Goal: Entertainment & Leisure: Consume media (video, audio)

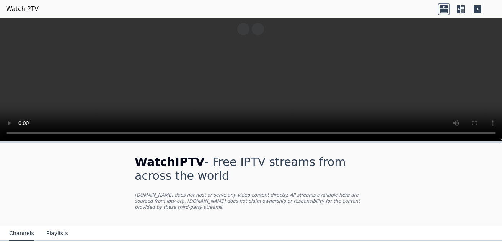
click at [56, 229] on button "Playlists" at bounding box center [57, 233] width 22 height 15
click at [15, 7] on link "WatchIPTV" at bounding box center [22, 9] width 32 height 9
click at [24, 226] on button "Channels" at bounding box center [21, 233] width 25 height 15
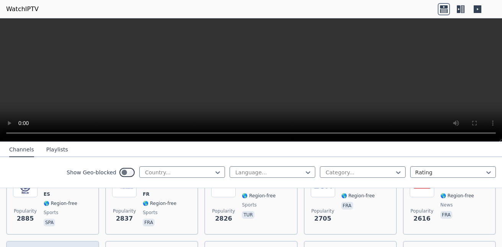
scroll to position [344, 0]
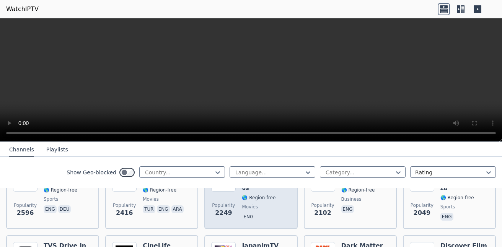
click at [255, 213] on span "eng" at bounding box center [266, 217] width 49 height 9
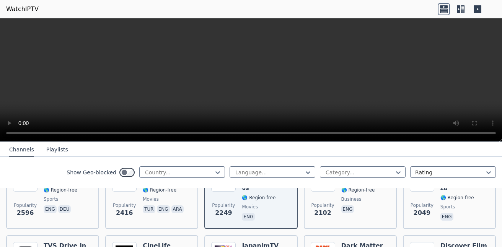
drag, startPoint x: 255, startPoint y: 210, endPoint x: 215, endPoint y: 149, distance: 72.3
click at [215, 149] on nav "Channels Playlists" at bounding box center [251, 149] width 502 height 15
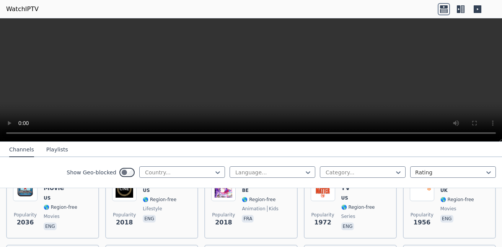
scroll to position [459, 0]
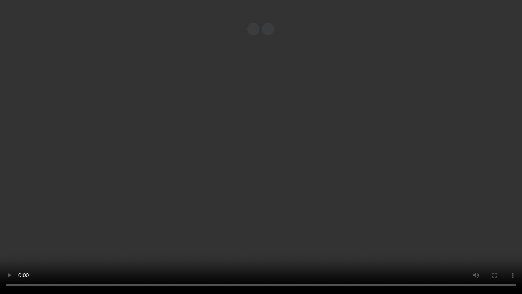
drag, startPoint x: 477, startPoint y: 179, endPoint x: 334, endPoint y: 182, distance: 143.8
click at [335, 182] on video at bounding box center [261, 147] width 522 height 294
click at [294, 167] on video at bounding box center [261, 147] width 522 height 294
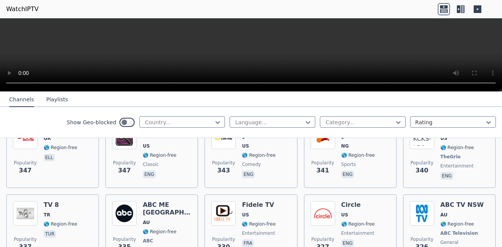
scroll to position [3812, 0]
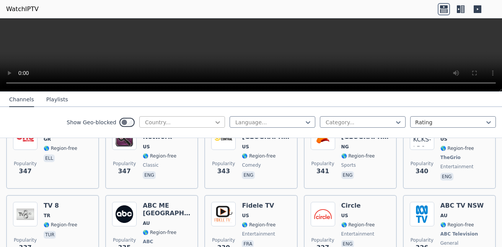
click at [214, 122] on icon at bounding box center [218, 123] width 8 height 8
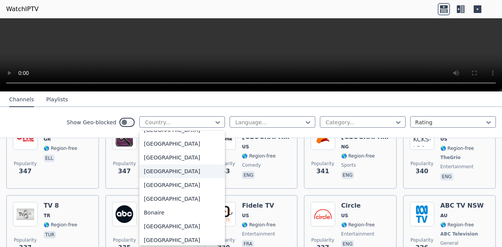
scroll to position [191, 0]
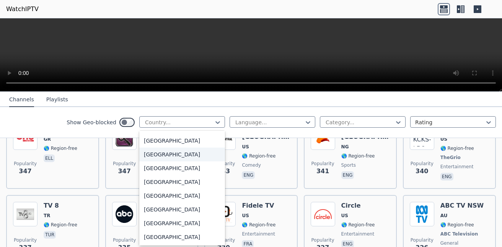
click at [151, 153] on div "[GEOGRAPHIC_DATA]" at bounding box center [182, 155] width 86 height 14
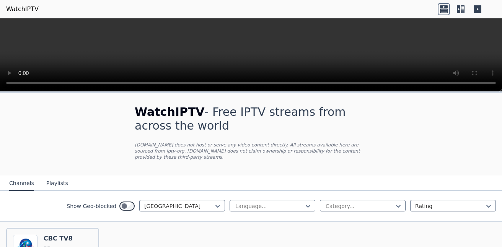
scroll to position [76, 0]
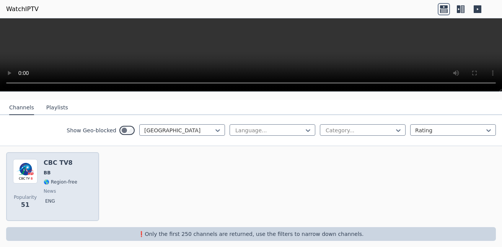
click at [45, 188] on span "news" at bounding box center [50, 191] width 12 height 6
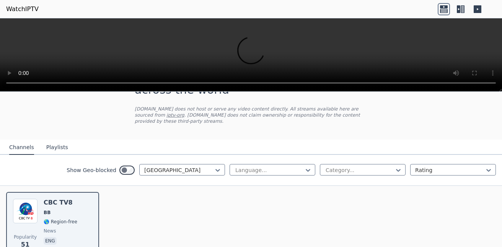
scroll to position [0, 0]
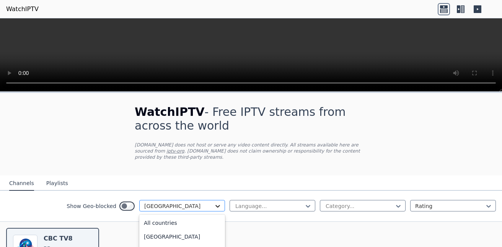
click at [215, 205] on icon at bounding box center [217, 206] width 5 height 3
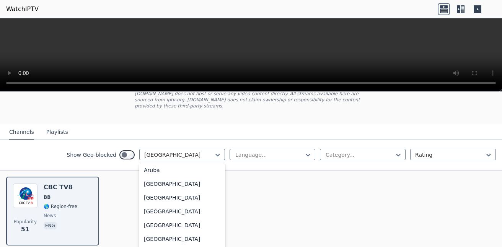
scroll to position [76, 0]
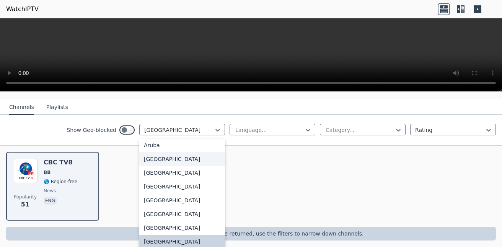
click at [161, 152] on div "[GEOGRAPHIC_DATA]" at bounding box center [182, 159] width 86 height 14
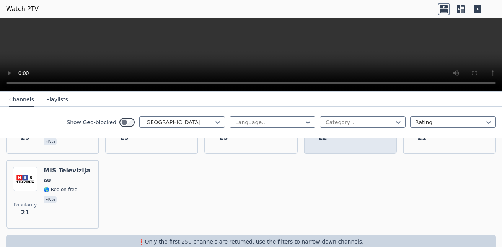
scroll to position [456, 0]
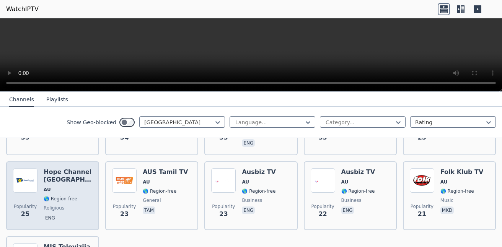
click at [54, 169] on h6 "Hope Channel [GEOGRAPHIC_DATA]" at bounding box center [68, 175] width 49 height 15
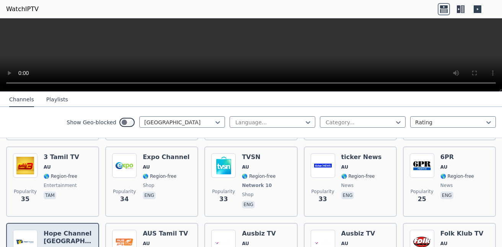
scroll to position [380, 0]
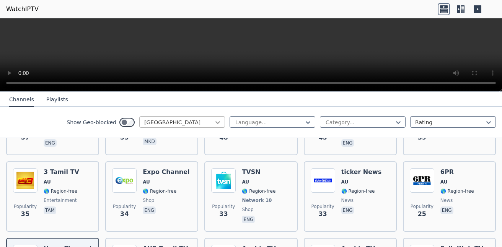
click at [214, 123] on icon at bounding box center [218, 123] width 8 height 8
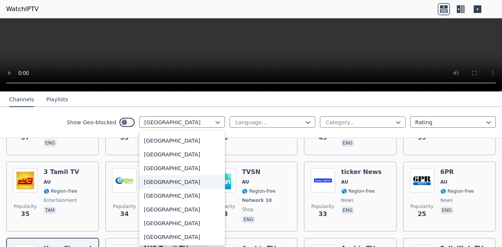
scroll to position [2693, 0]
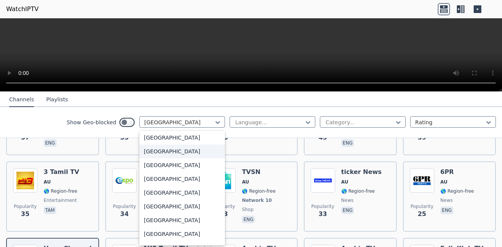
click at [170, 151] on div "[GEOGRAPHIC_DATA]" at bounding box center [182, 152] width 86 height 14
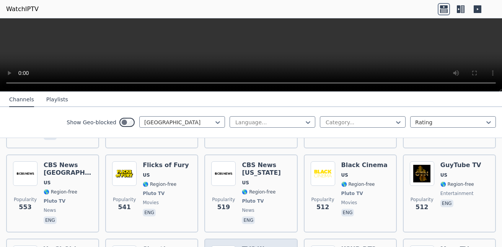
scroll to position [994, 0]
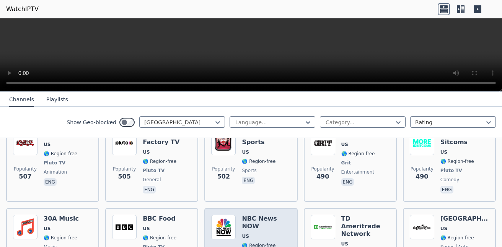
click at [243, 242] on span "🌎 Region-free" at bounding box center [259, 245] width 34 height 6
click at [238, 219] on div "Popularity 473 NBC News NOW US 🌎 Region-free news eng" at bounding box center [250, 246] width 79 height 63
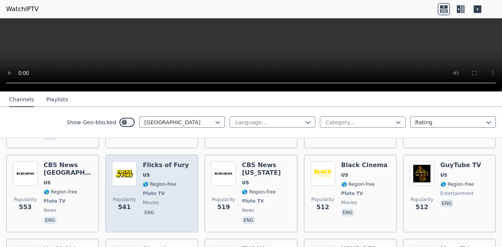
click at [144, 200] on span "movies" at bounding box center [151, 203] width 16 height 6
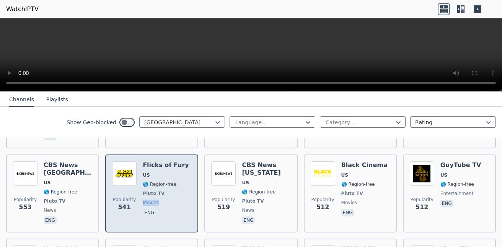
click at [144, 200] on span "movies" at bounding box center [151, 203] width 16 height 6
click at [153, 175] on div "Flicks of Fury US 🌎 Region-free Pluto TV movies eng" at bounding box center [166, 193] width 46 height 64
click at [156, 190] on span "Pluto TV" at bounding box center [154, 193] width 22 height 6
drag, startPoint x: 156, startPoint y: 158, endPoint x: 157, endPoint y: 169, distance: 11.1
click at [157, 200] on span "movies" at bounding box center [166, 203] width 46 height 6
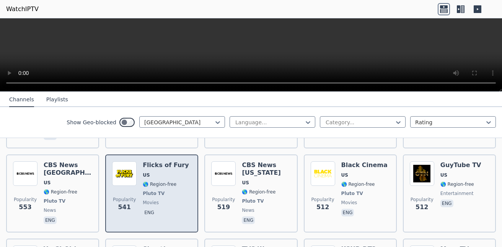
click at [123, 197] on span "Popularity" at bounding box center [124, 200] width 23 height 6
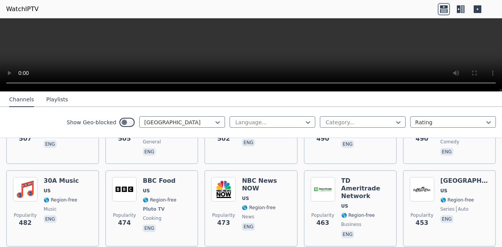
scroll to position [1032, 0]
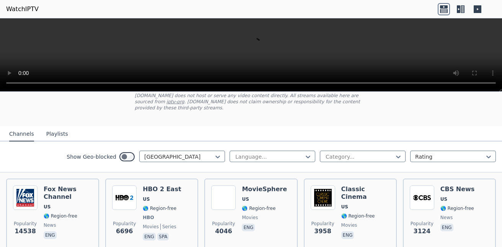
scroll to position [0, 0]
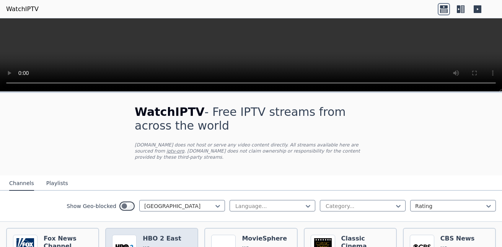
click at [112, 235] on img at bounding box center [124, 247] width 24 height 24
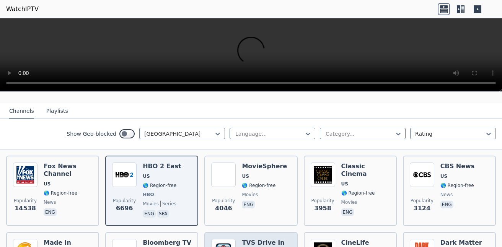
scroll to position [115, 0]
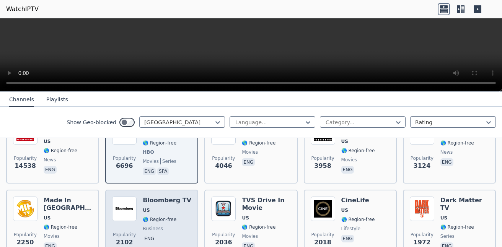
click at [170, 216] on span "🌎 Region-free" at bounding box center [160, 219] width 34 height 6
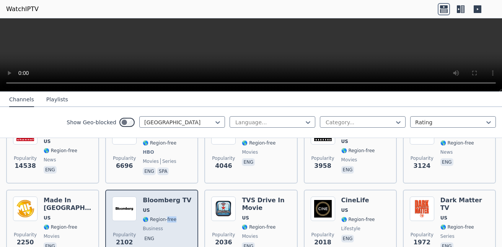
click at [158, 235] on span "eng" at bounding box center [167, 239] width 49 height 9
drag, startPoint x: 158, startPoint y: 232, endPoint x: 141, endPoint y: 246, distance: 22.3
click at [141, 246] on div "Popularity 2102 Bloomberg TV US 🌎 Region-free business eng" at bounding box center [151, 224] width 93 height 69
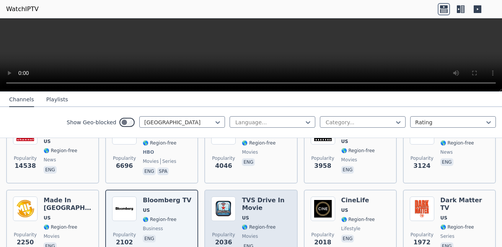
click at [242, 226] on div "TVS Drive In Movie US 🌎 Region-free movies eng" at bounding box center [266, 224] width 49 height 55
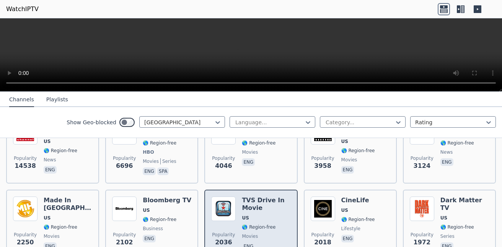
click at [242, 227] on div "TVS Drive In Movie US 🌎 Region-free movies eng" at bounding box center [266, 224] width 49 height 55
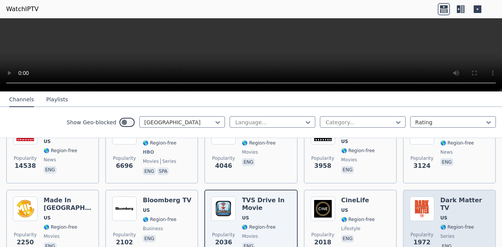
click at [440, 242] on p "eng" at bounding box center [446, 246] width 13 height 8
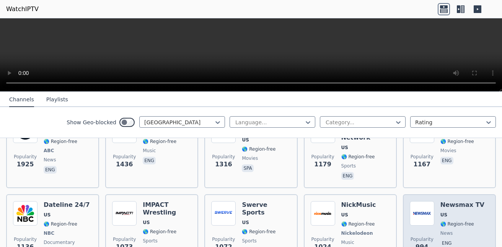
click at [469, 230] on span "news" at bounding box center [462, 233] width 44 height 6
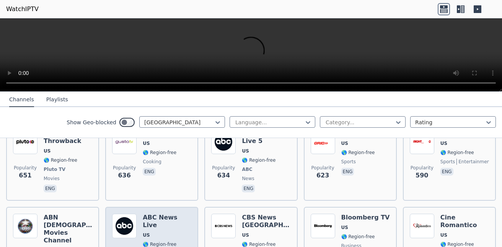
scroll to position [765, 0]
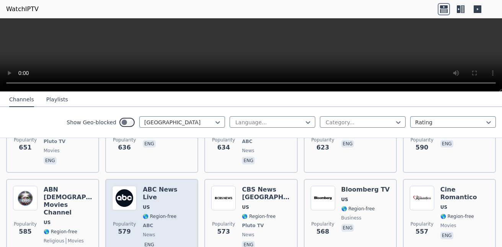
click at [171, 232] on span "news" at bounding box center [167, 235] width 49 height 6
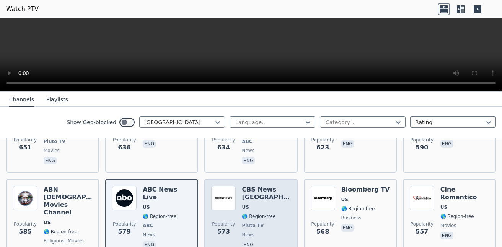
click at [286, 232] on span "news" at bounding box center [266, 235] width 49 height 6
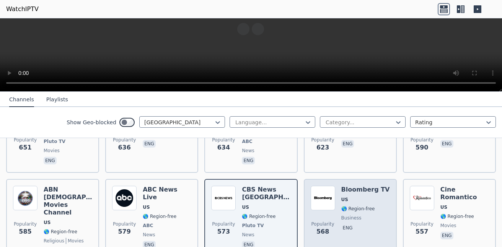
click at [362, 217] on div "Bloomberg TV US 🌎 Region-free business eng" at bounding box center [365, 221] width 49 height 70
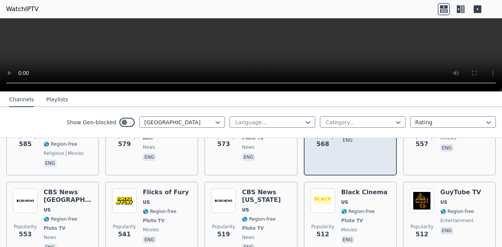
scroll to position [956, 0]
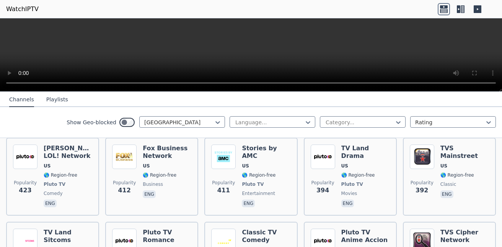
scroll to position [1415, 0]
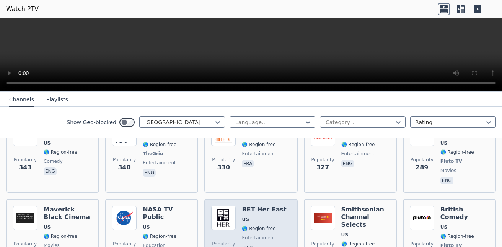
click at [246, 220] on div "BET Her East US 🌎 Region-free entertainment eng" at bounding box center [264, 242] width 44 height 72
click at [247, 244] on p "eng" at bounding box center [248, 248] width 13 height 8
click at [227, 206] on img at bounding box center [223, 218] width 24 height 24
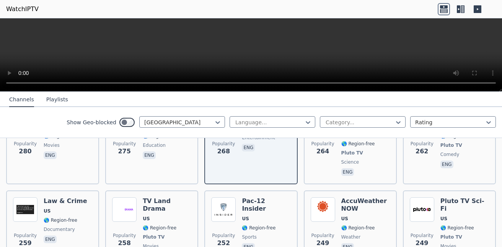
scroll to position [1567, 0]
